Goal: Task Accomplishment & Management: Complete application form

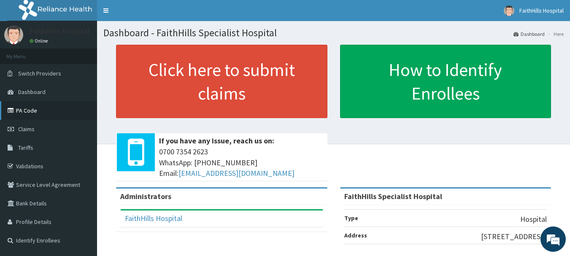
click at [27, 110] on link "PA Code" at bounding box center [48, 110] width 97 height 19
click at [30, 128] on span "Claims" at bounding box center [26, 129] width 16 height 8
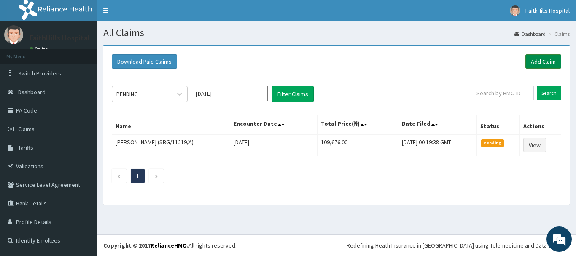
click at [539, 63] on link "Add Claim" at bounding box center [544, 61] width 36 height 14
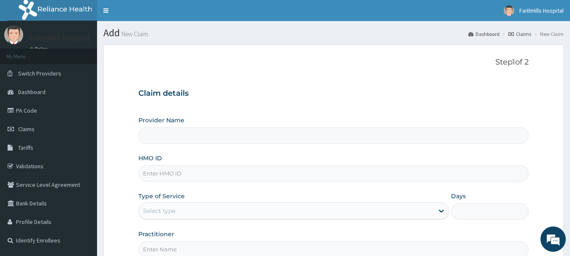
type input "FaithHills Specialist Hospital"
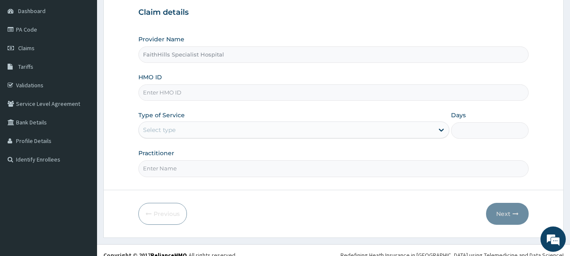
scroll to position [84, 0]
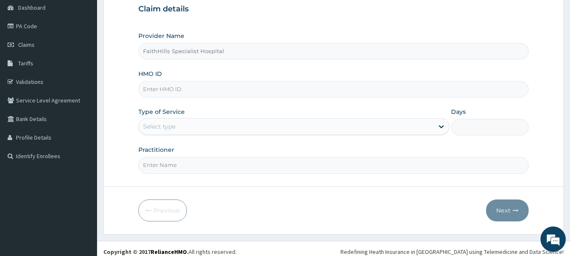
click at [176, 90] on input "HMO ID" at bounding box center [333, 89] width 391 height 16
click at [161, 90] on input "HMO ID" at bounding box center [333, 89] width 391 height 16
paste input "SUD/10022/A"
type input "SUD/10022/A"
click at [158, 107] on div "Provider Name FaithHills Specialist Hospital HMO ID SUD/10022/A Type of Service…" at bounding box center [333, 103] width 391 height 142
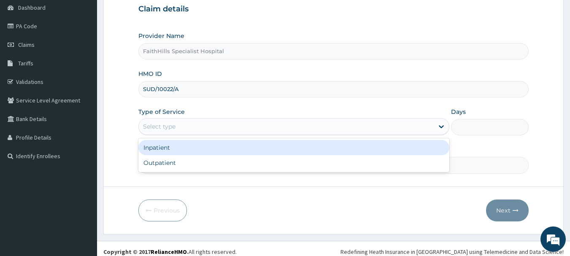
click at [433, 130] on div "Select type" at bounding box center [286, 127] width 295 height 14
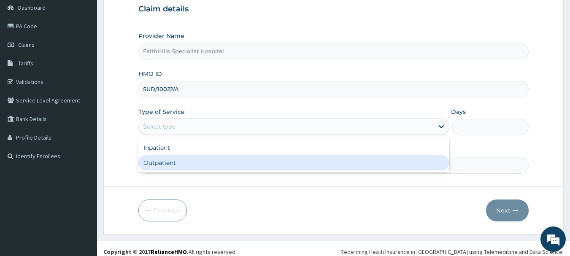
click at [168, 159] on div "Outpatient" at bounding box center [293, 162] width 311 height 15
type input "1"
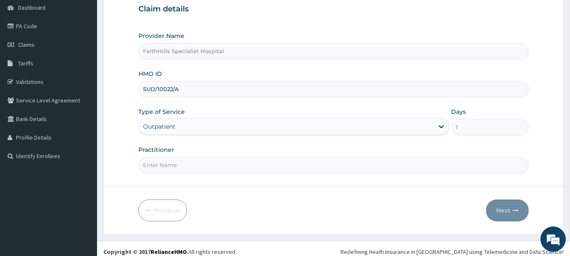
click at [175, 168] on input "Practitioner" at bounding box center [333, 165] width 391 height 16
type input "DR. AKUMA"
click at [507, 207] on button "Next" at bounding box center [507, 211] width 43 height 22
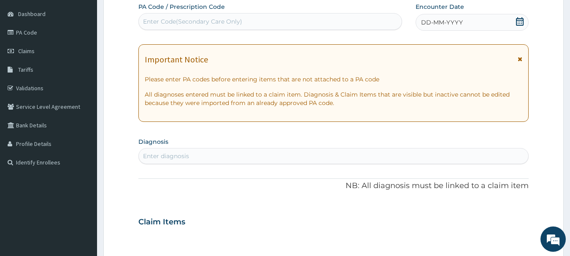
scroll to position [0, 0]
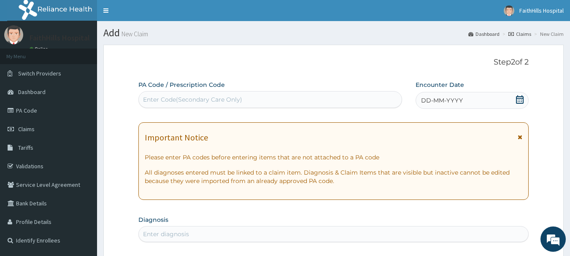
click at [166, 99] on div "Enter Code(Secondary Care Only)" at bounding box center [192, 99] width 99 height 8
paste input "PA/890251"
type input "PA/890251"
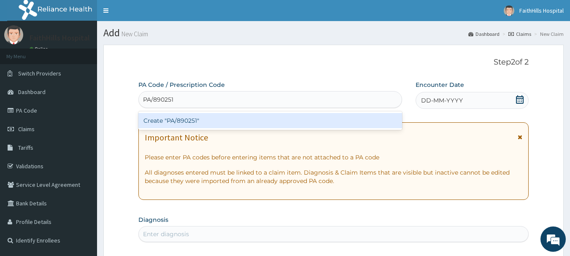
click at [171, 122] on div "Create "PA/890251"" at bounding box center [270, 120] width 264 height 15
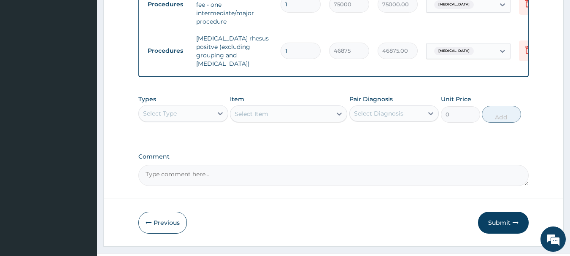
scroll to position [464, 0]
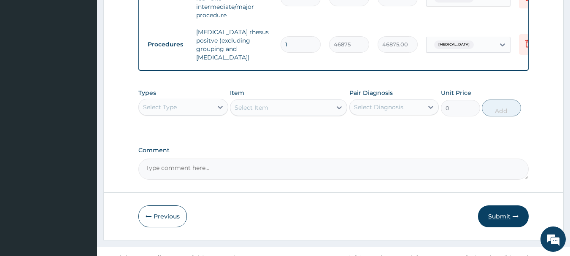
click at [503, 227] on button "Submit" at bounding box center [503, 216] width 51 height 22
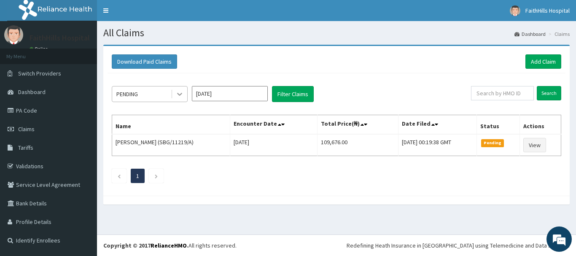
click at [178, 96] on icon at bounding box center [180, 94] width 8 height 8
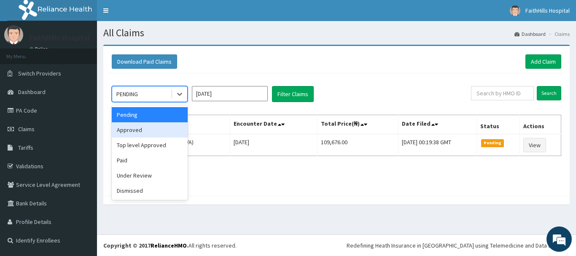
click at [139, 128] on div "Approved" at bounding box center [150, 129] width 76 height 15
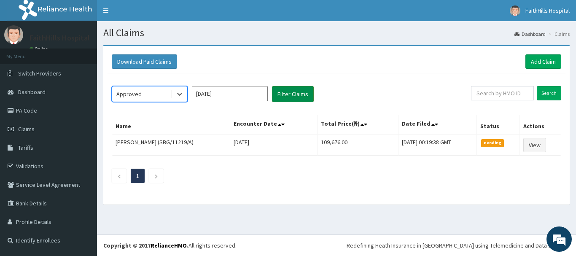
click at [287, 95] on button "Filter Claims" at bounding box center [293, 94] width 42 height 16
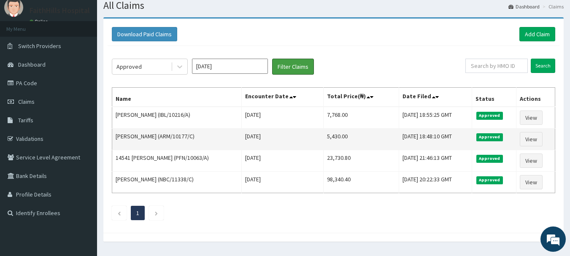
scroll to position [42, 0]
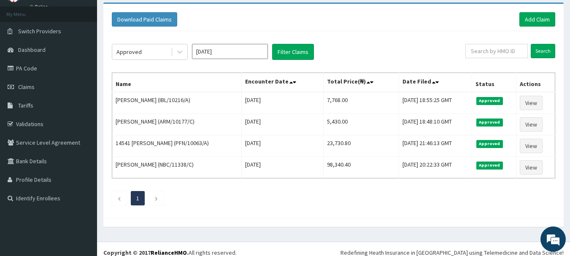
click at [243, 52] on input "[DATE]" at bounding box center [230, 51] width 76 height 15
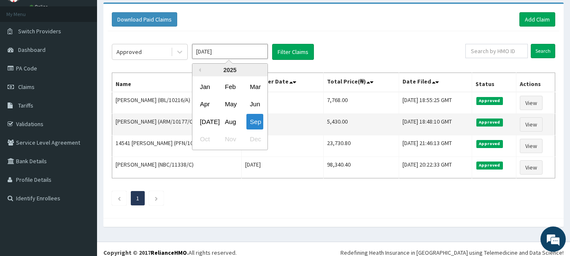
click at [228, 122] on div "Aug" at bounding box center [230, 122] width 17 height 16
type input "Aug 2025"
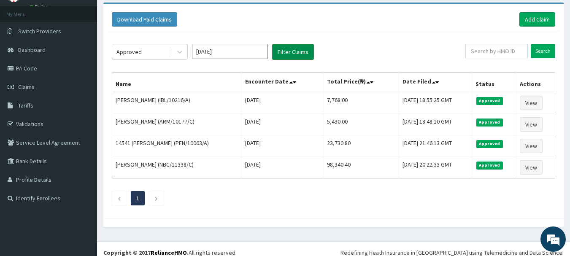
click at [283, 51] on button "Filter Claims" at bounding box center [293, 52] width 42 height 16
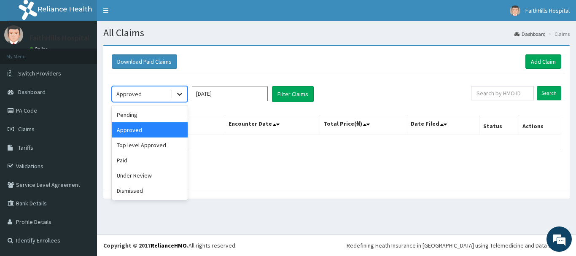
click at [181, 95] on icon at bounding box center [179, 94] width 5 height 3
drag, startPoint x: 135, startPoint y: 116, endPoint x: 170, endPoint y: 111, distance: 35.0
click at [135, 116] on div "Pending" at bounding box center [150, 114] width 76 height 15
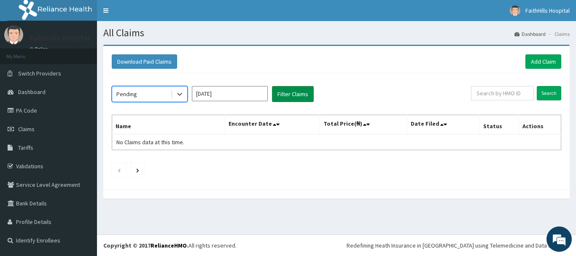
click at [290, 92] on button "Filter Claims" at bounding box center [293, 94] width 42 height 16
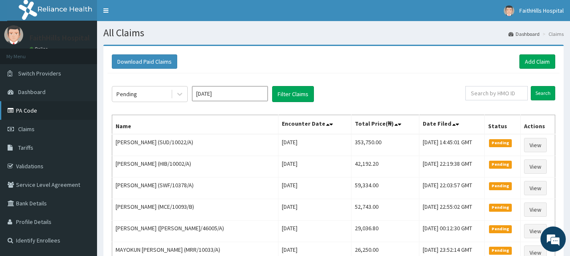
click at [30, 110] on link "PA Code" at bounding box center [48, 110] width 97 height 19
